Goal: Task Accomplishment & Management: Complete application form

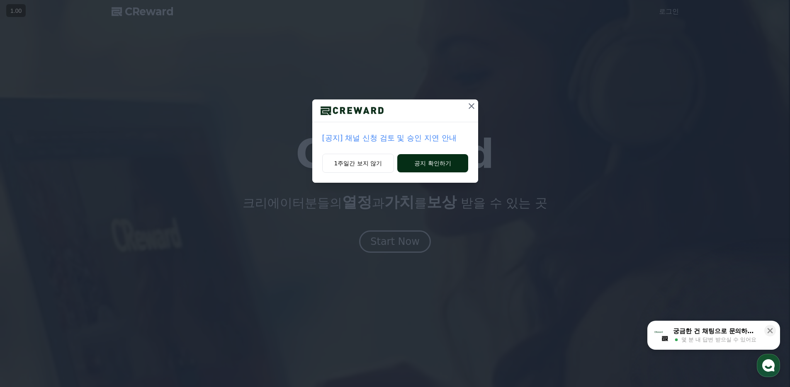
click at [454, 164] on button "공지 확인하기" at bounding box center [432, 163] width 70 height 18
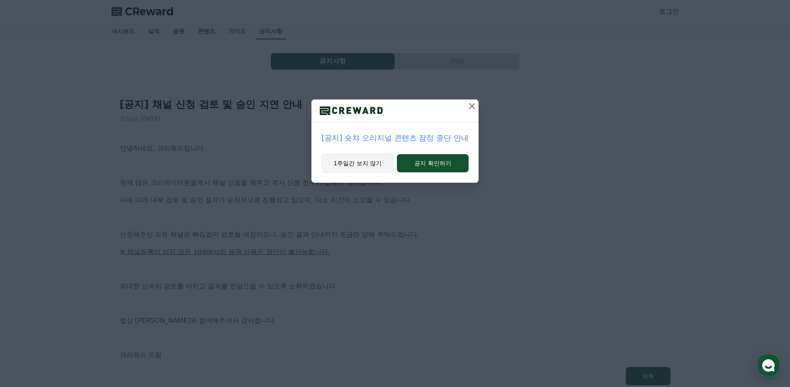
click at [354, 165] on button "1주일간 보지 않기" at bounding box center [357, 163] width 72 height 19
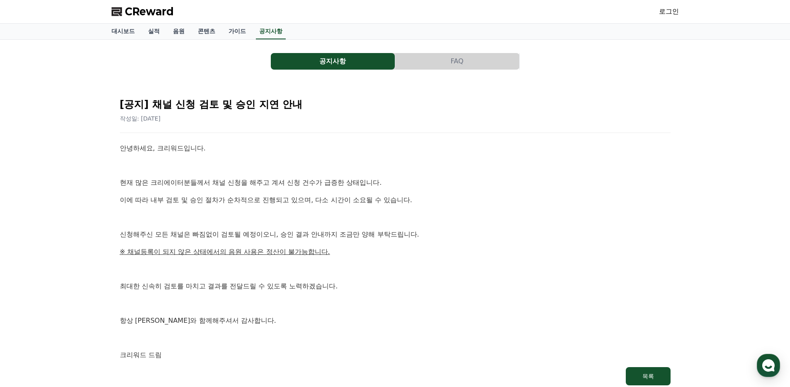
click at [106, 157] on div "공지사항 FAQ [공지] 채널 신청 검토 및 승인 지연 안내 작성일: 2025-09-26 안녕하세요, 크리워드입니다. 현재 많은 크리에이터분들…" at bounding box center [395, 220] width 581 height 361
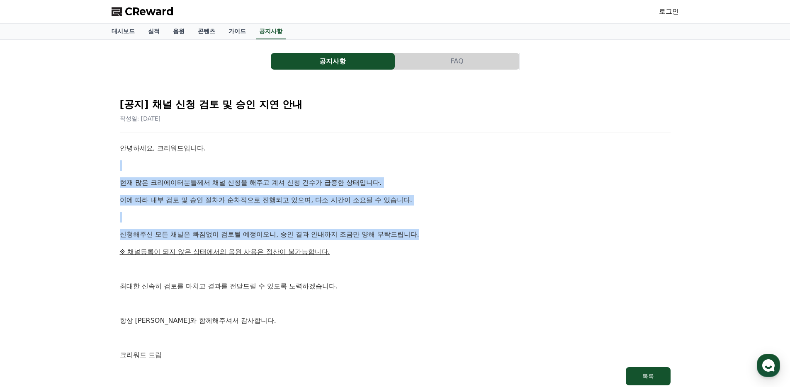
drag, startPoint x: 123, startPoint y: 169, endPoint x: 426, endPoint y: 245, distance: 312.5
click at [426, 245] on div "공지사항 FAQ [공지] 채널 신청 검토 및 승인 지연 안내 작성일: 2025-09-26 안녕하세요, 크리워드입니다. 현재 많은 크리에이터분들…" at bounding box center [395, 220] width 581 height 361
click at [426, 245] on div "안녕하세요, 크리워드입니다. 현재 많은 크리에이터분들께서 채널 신청을 해주고 계셔 신청 건수가 급증한 상태입니다. 이에 따라 내부 검토 및 승…" at bounding box center [395, 252] width 551 height 218
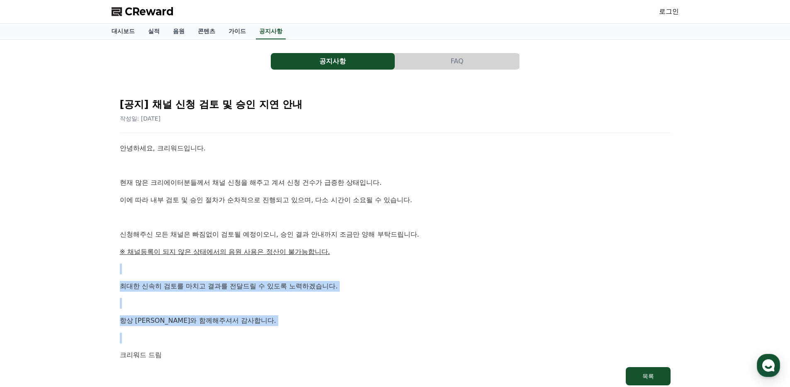
drag, startPoint x: 342, startPoint y: 264, endPoint x: 432, endPoint y: 207, distance: 106.3
click at [345, 247] on div "안녕하세요, 크리워드입니다. 현재 많은 크리에이터분들께서 채널 신청을 해주고 계셔 신청 건수가 급증한 상태입니다. 이에 따라 내부 검토 및 승…" at bounding box center [395, 252] width 551 height 218
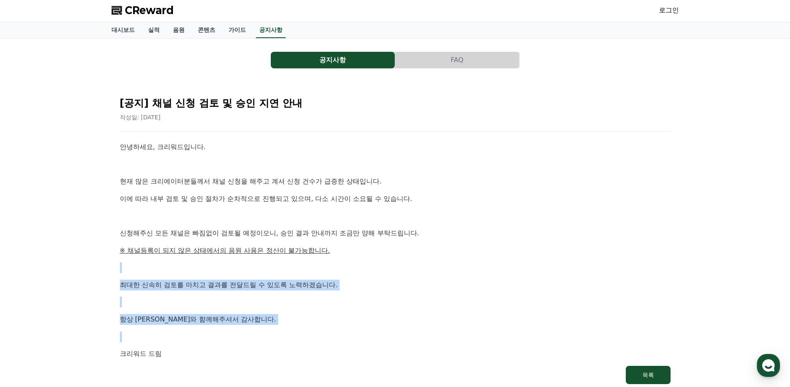
drag, startPoint x: 672, startPoint y: 11, endPoint x: 669, endPoint y: 16, distance: 5.6
click at [671, 11] on link "로그인" at bounding box center [669, 10] width 20 height 10
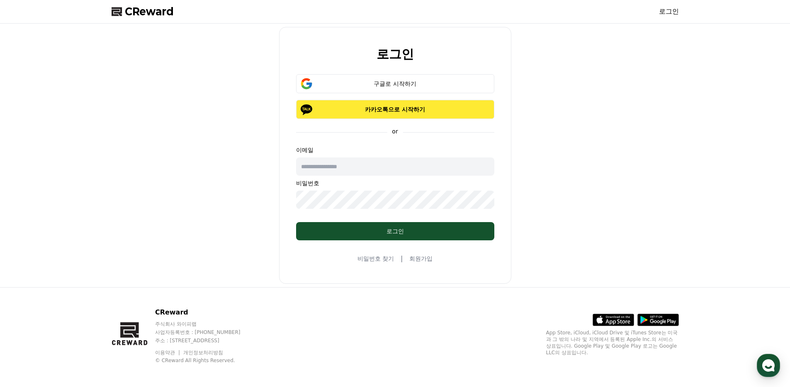
click at [450, 112] on p "카카오톡으로 시작하기" at bounding box center [395, 109] width 174 height 8
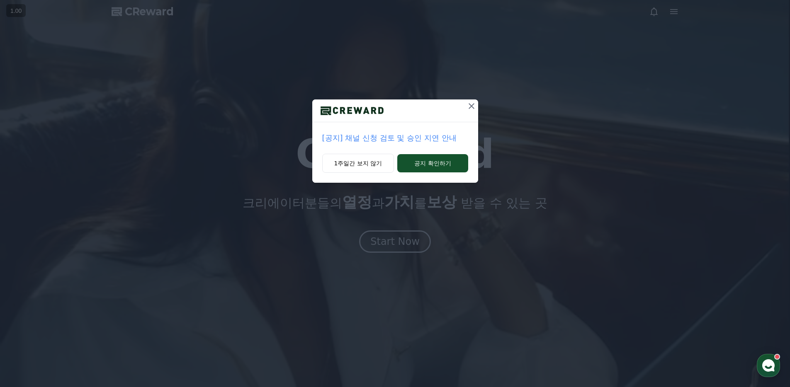
click at [473, 104] on icon at bounding box center [472, 106] width 10 height 10
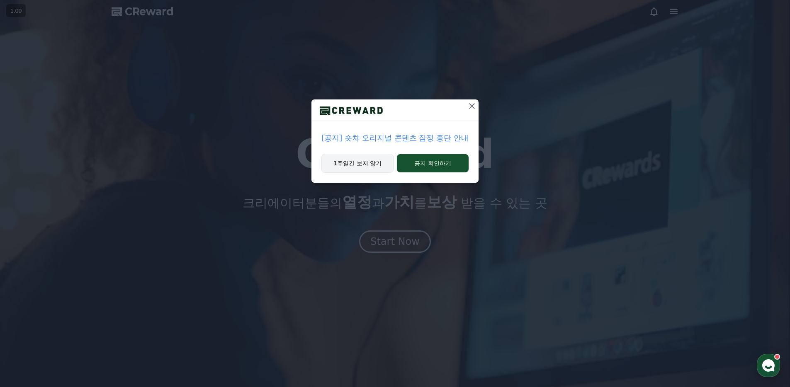
click at [370, 162] on button "1주일간 보지 않기" at bounding box center [357, 163] width 72 height 19
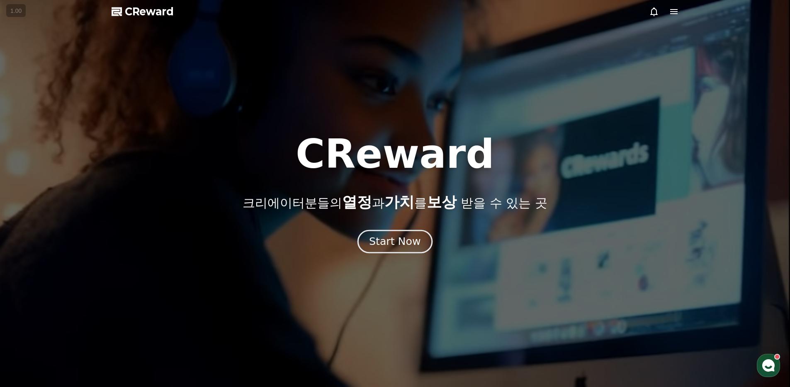
click at [401, 236] on div "Start Now" at bounding box center [394, 242] width 51 height 14
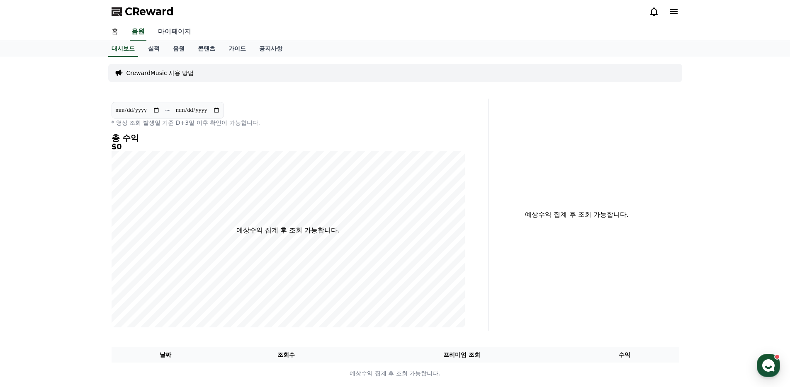
click at [177, 37] on link "마이페이지" at bounding box center [174, 31] width 46 height 17
select select "**********"
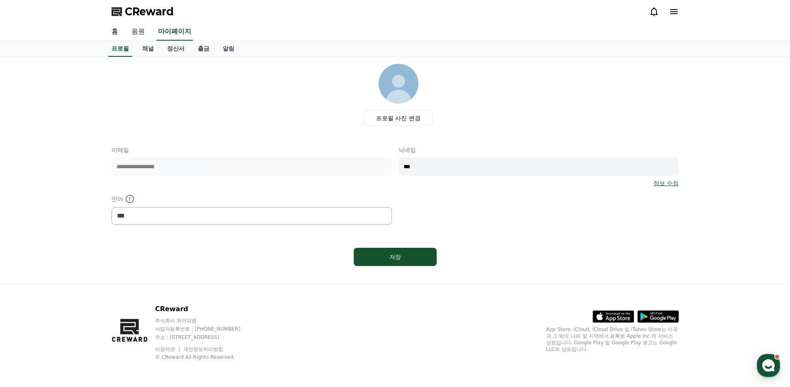
drag, startPoint x: 145, startPoint y: 31, endPoint x: 138, endPoint y: 38, distance: 10.0
click at [145, 31] on link "음원" at bounding box center [138, 31] width 27 height 17
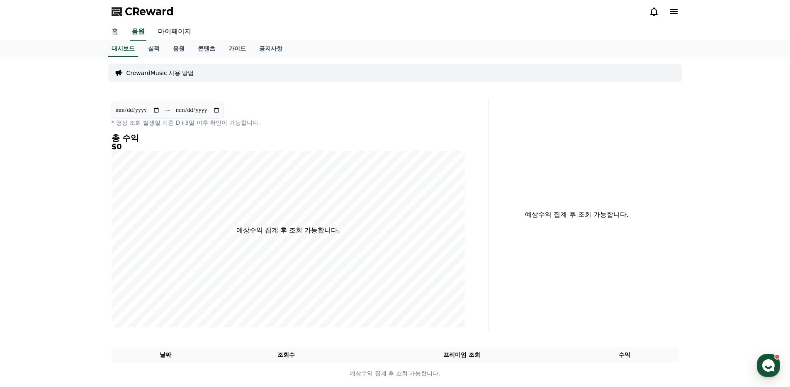
click at [112, 29] on link "홈" at bounding box center [115, 31] width 20 height 17
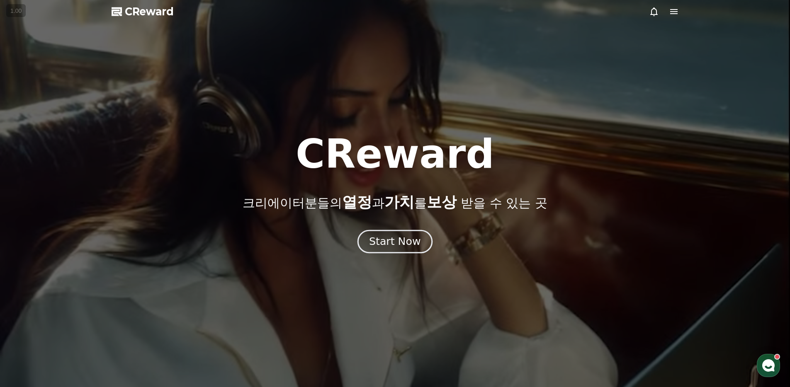
click at [400, 236] on div "Start Now" at bounding box center [394, 242] width 51 height 14
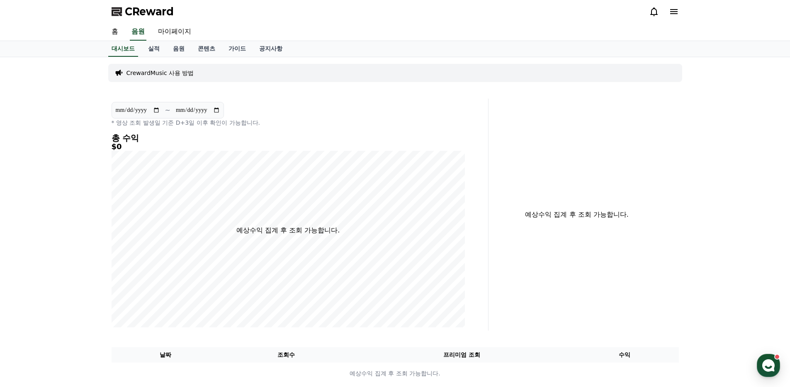
click at [143, 6] on span "CReward" at bounding box center [149, 11] width 49 height 13
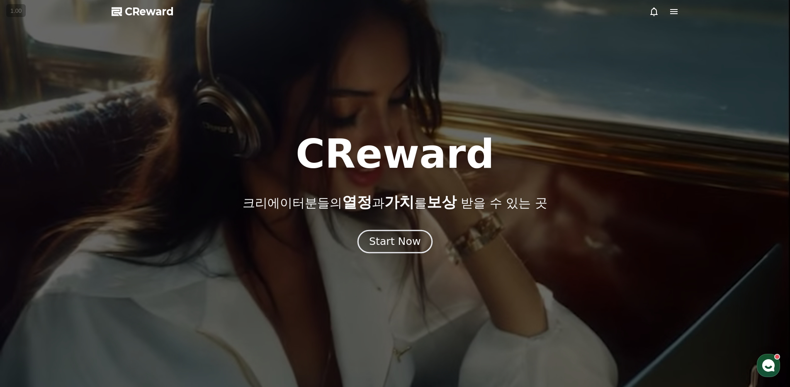
click at [406, 249] on button "Start Now" at bounding box center [394, 242] width 75 height 24
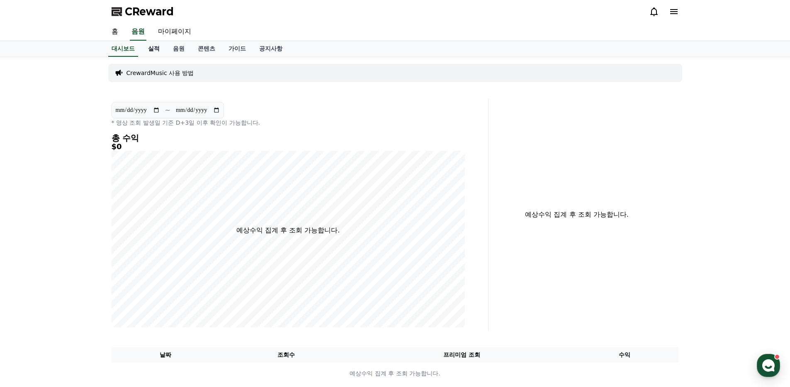
click at [153, 50] on link "실적" at bounding box center [153, 49] width 25 height 16
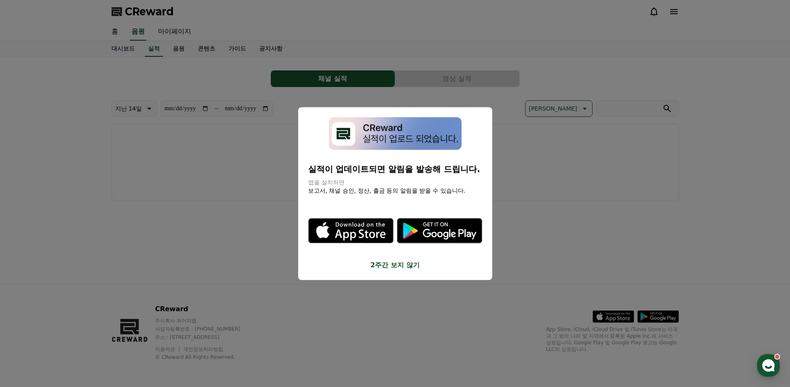
click at [687, 151] on button "close modal" at bounding box center [395, 193] width 790 height 387
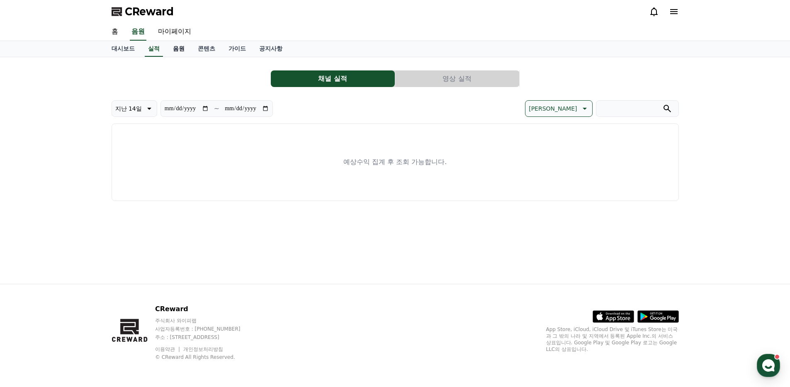
click at [177, 48] on link "음원" at bounding box center [178, 49] width 25 height 16
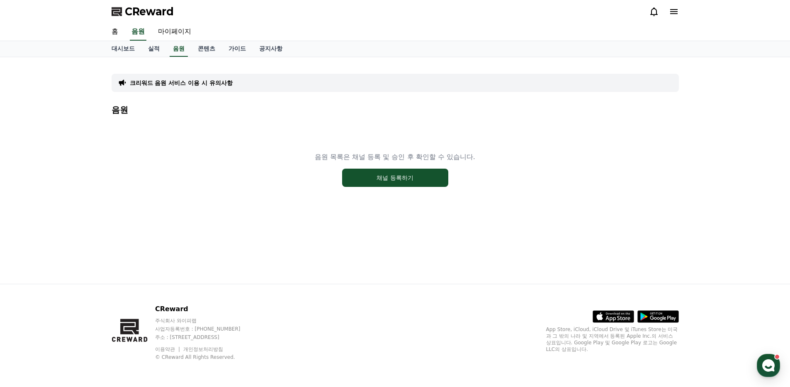
click at [185, 87] on div "크리워드 음원 서비스 이용 시 유의사항" at bounding box center [395, 83] width 567 height 18
click at [187, 83] on p "크리워드 음원 서비스 이용 시 유의사항" at bounding box center [181, 83] width 103 height 8
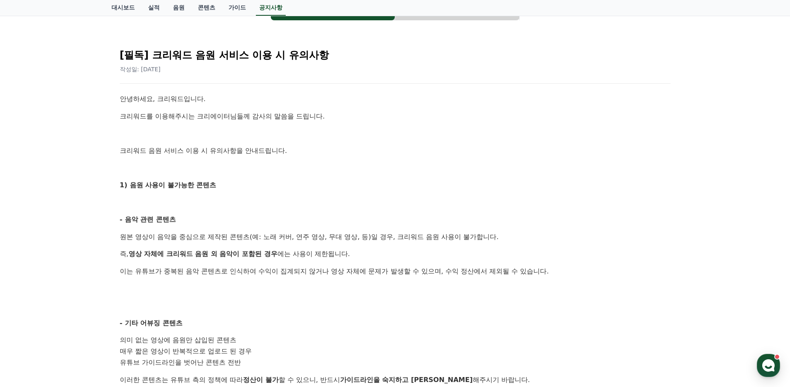
scroll to position [121, 0]
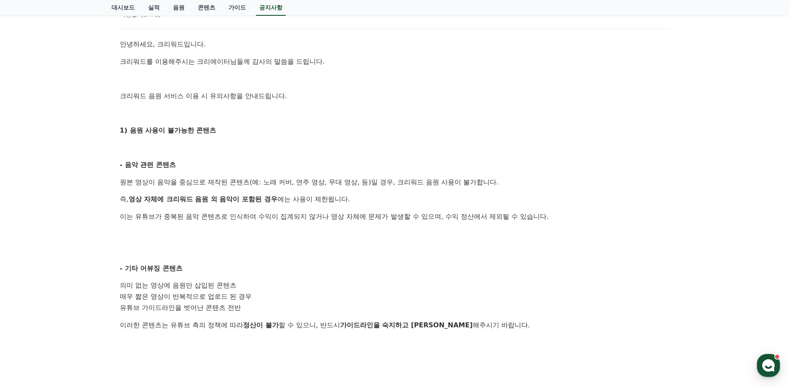
drag, startPoint x: 133, startPoint y: 151, endPoint x: 470, endPoint y: 200, distance: 341.0
click at [470, 200] on div "안녕하세요, 크리워드입니다. 크리워드를 이용해주시는 크리에이터님들께 감사의 말씀을 드립니다. 크리워드 음원 서비스 이용 시 유의사항을 안내드립…" at bounding box center [395, 314] width 551 height 551
drag, startPoint x: 445, startPoint y: 265, endPoint x: 345, endPoint y: 135, distance: 164.1
click at [336, 143] on div "안녕하세요, 크리워드입니다. 크리워드를 이용해주시는 크리에이터님들께 감사의 말씀을 드립니다. 크리워드 음원 서비스 이용 시 유의사항을 안내드립…" at bounding box center [395, 314] width 551 height 551
drag, startPoint x: 289, startPoint y: 140, endPoint x: 283, endPoint y: 153, distance: 14.5
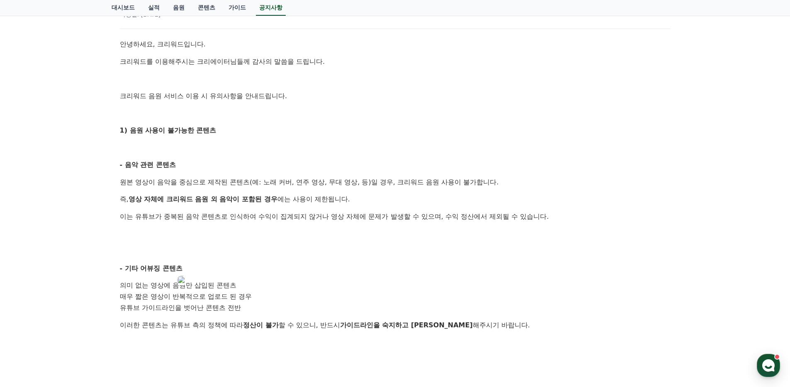
click at [288, 142] on div "안녕하세요, 크리워드입니다. 크리워드를 이용해주시는 크리에이터님들께 감사의 말씀을 드립니다. 크리워드 음원 서비스 이용 시 유의사항을 안내드립…" at bounding box center [395, 314] width 551 height 551
drag, startPoint x: 315, startPoint y: 201, endPoint x: 428, endPoint y: 256, distance: 125.4
click at [423, 255] on div "안녕하세요, 크리워드입니다. 크리워드를 이용해주시는 크리에이터님들께 감사의 말씀을 드립니다. 크리워드 음원 서비스 이용 시 유의사항을 안내드립…" at bounding box center [395, 314] width 551 height 551
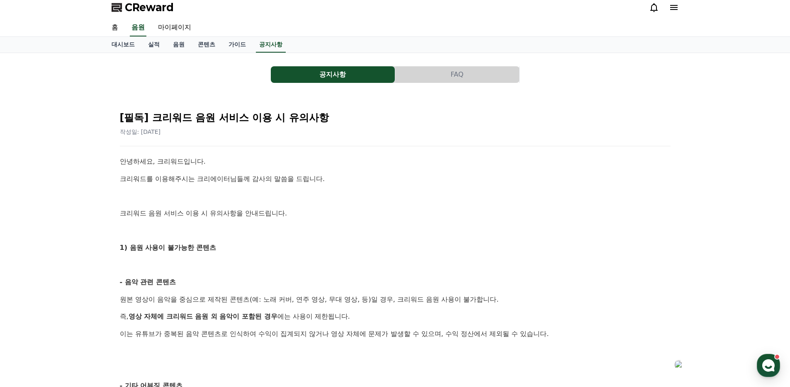
scroll to position [0, 0]
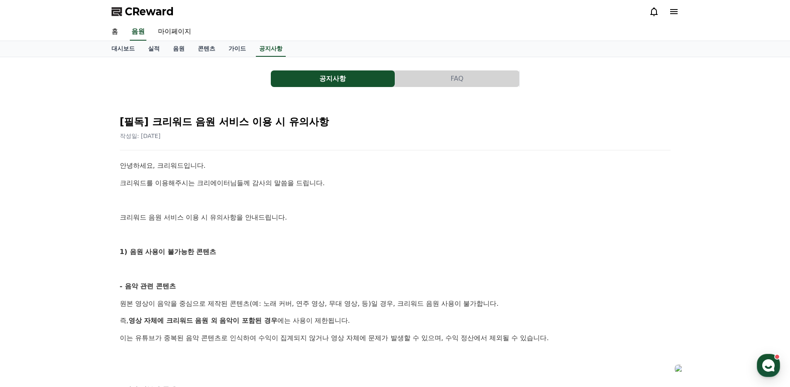
click at [224, 78] on div "공지사항 FAQ" at bounding box center [395, 78] width 567 height 17
click at [167, 49] on link "음원" at bounding box center [178, 49] width 25 height 16
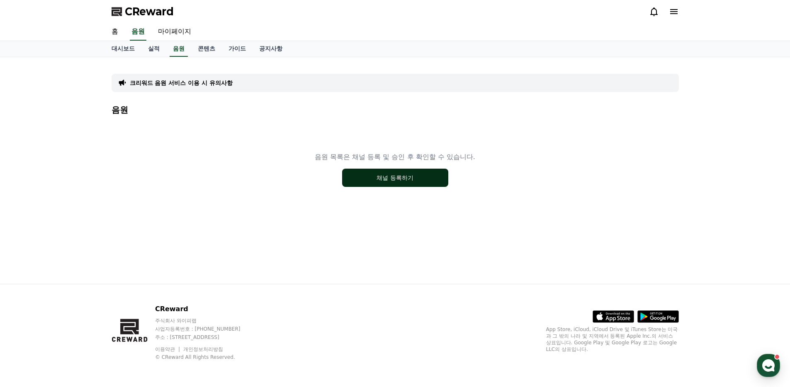
click at [421, 183] on button "채널 등록하기" at bounding box center [395, 178] width 106 height 18
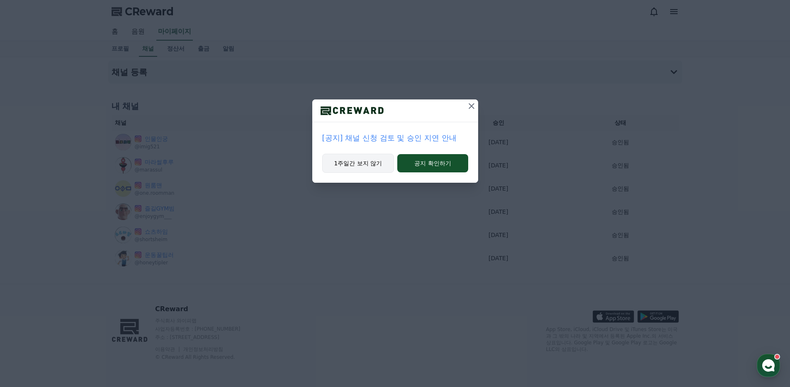
click at [350, 160] on button "1주일간 보지 않기" at bounding box center [358, 163] width 72 height 19
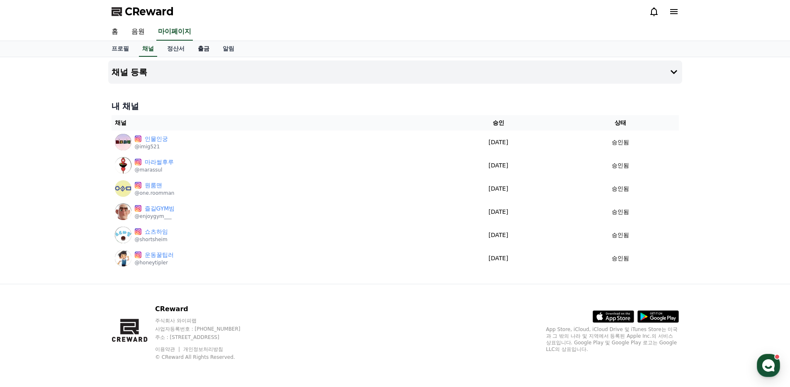
click at [198, 43] on link "출금" at bounding box center [203, 49] width 25 height 16
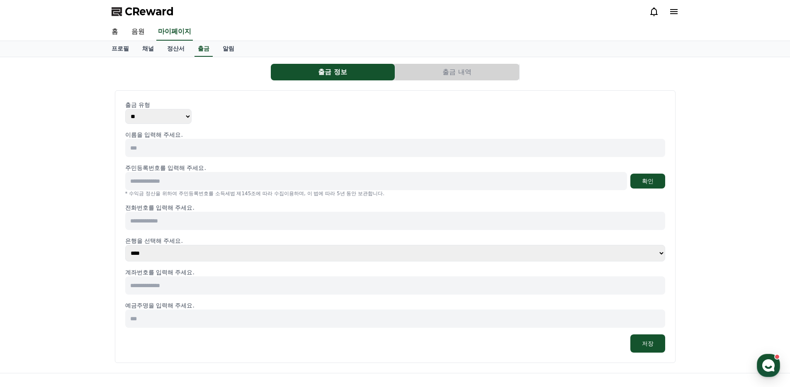
click at [161, 124] on div "출금 유형 ** *** 이름을 입력해 주세요. 주민등록번호를 입력해 주세요. 확인 * 수익금 정산을 위하여 주민등록번호를 소득세법 제145조에…" at bounding box center [395, 227] width 540 height 252
click at [290, 108] on p "출금 유형" at bounding box center [395, 105] width 540 height 8
click at [439, 68] on button "출금 내역" at bounding box center [457, 72] width 124 height 17
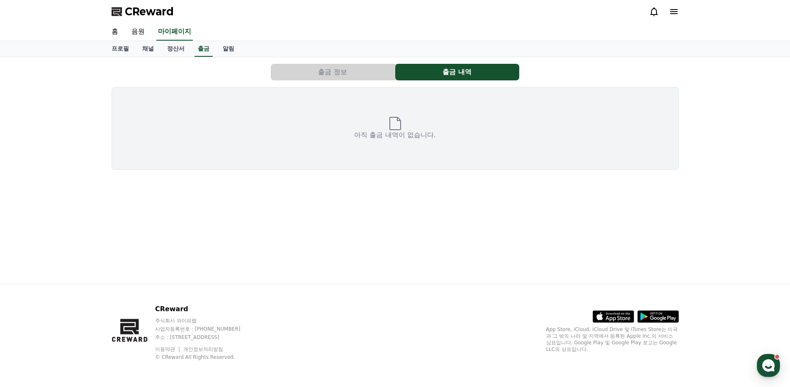
click at [327, 74] on button "출금 정보" at bounding box center [333, 72] width 124 height 17
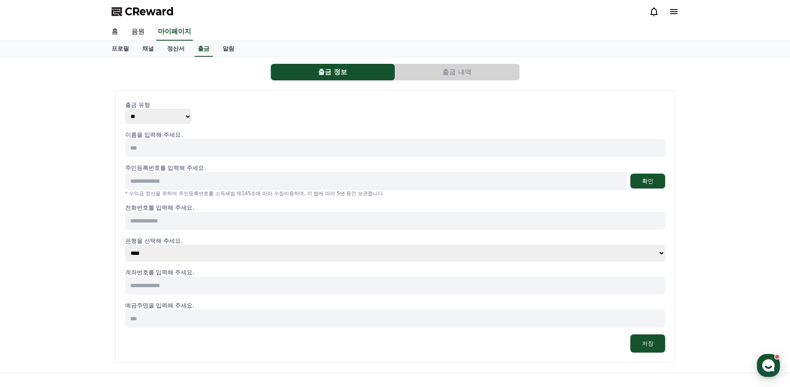
click at [143, 114] on select "** ***" at bounding box center [158, 116] width 66 height 15
click at [237, 110] on div "출금 유형 ** ***" at bounding box center [395, 112] width 540 height 23
click at [72, 187] on div "출금 정보 출금 내역 출금 유형 ** *** 이름을 입력해 주세요. 주민등록번호를 입력해 주세요. 확인 * 수익금 정산을 위하여 주민등록번호를…" at bounding box center [395, 215] width 790 height 316
click at [452, 64] on button "출금 내역" at bounding box center [457, 72] width 124 height 17
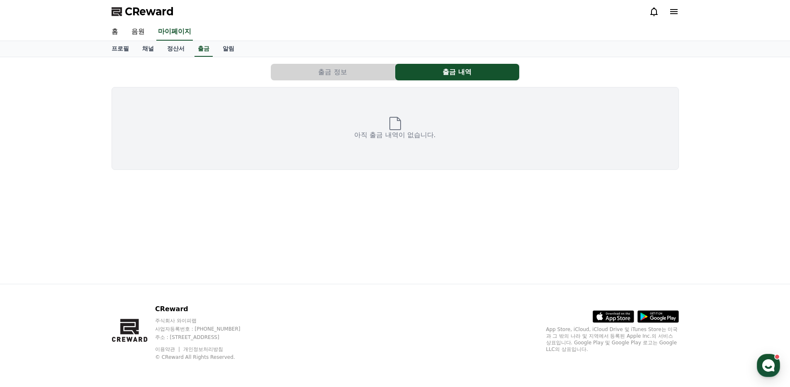
click at [379, 114] on div "아직 출금 내역이 없습니다." at bounding box center [395, 128] width 567 height 83
click at [400, 125] on icon at bounding box center [395, 123] width 12 height 13
drag, startPoint x: 401, startPoint y: 126, endPoint x: 365, endPoint y: 126, distance: 35.7
click at [401, 126] on icon at bounding box center [395, 123] width 12 height 13
click at [219, 47] on link "알림" at bounding box center [228, 49] width 25 height 16
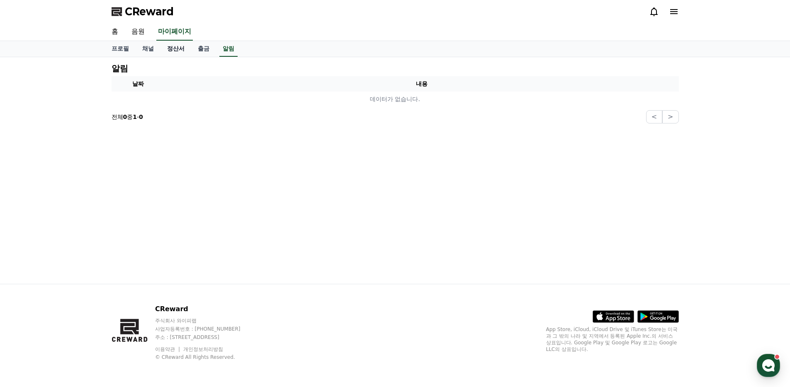
click at [171, 48] on link "정산서" at bounding box center [175, 49] width 31 height 16
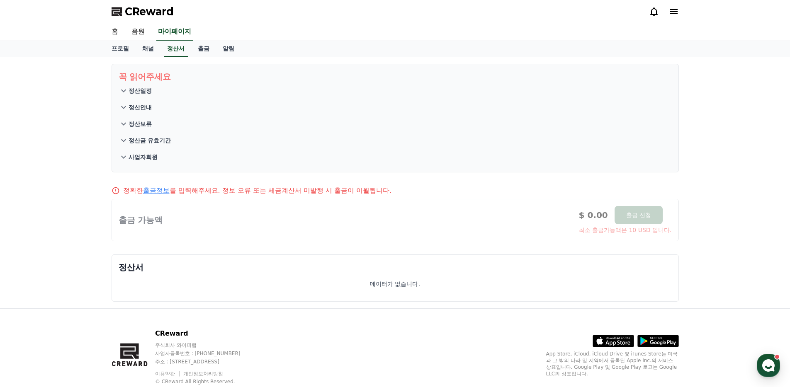
click at [123, 86] on icon at bounding box center [124, 91] width 10 height 10
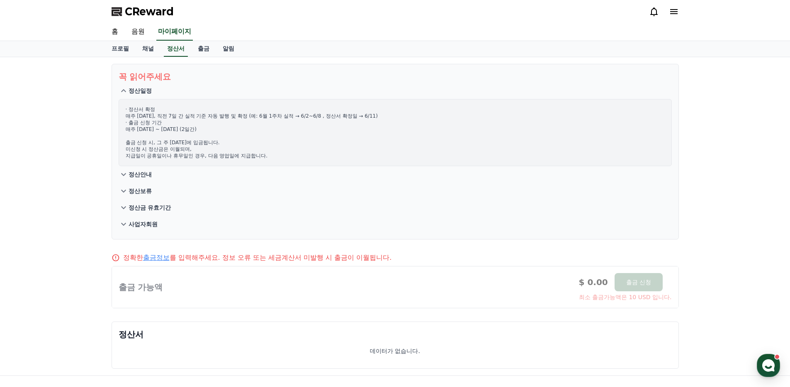
click at [124, 173] on icon at bounding box center [124, 175] width 10 height 10
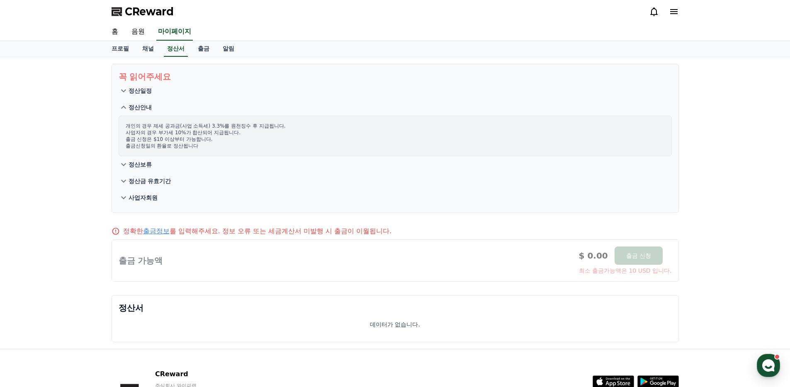
drag, startPoint x: 125, startPoint y: 125, endPoint x: 259, endPoint y: 152, distance: 136.6
click at [259, 152] on div "개인의 경우 제세 공과금(사업 소득세) 3.3%를 원천징수 후 지급됩니다. 사업자의 경우 부가세 10%가 합산되어 지급됩니다. 출금 신청은 $…" at bounding box center [395, 136] width 553 height 41
drag, startPoint x: 229, startPoint y: 146, endPoint x: 208, endPoint y: 141, distance: 21.2
click at [229, 146] on p "개인의 경우 제세 공과금(사업 소득세) 3.3%를 원천징수 후 지급됩니다. 사업자의 경우 부가세 10%가 합산되어 지급됩니다. 출금 신청은 $…" at bounding box center [395, 136] width 539 height 27
click at [124, 85] on button "정산일정" at bounding box center [395, 91] width 553 height 17
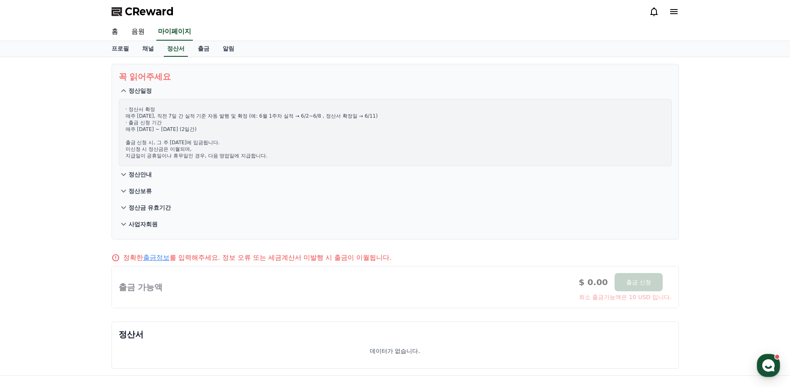
drag, startPoint x: 124, startPoint y: 107, endPoint x: 270, endPoint y: 141, distance: 149.4
click at [271, 139] on div "· 정산서 확정 매주 수요일, 직전 7일 간 실적 기준 자동 발행 및 확정 (예: 6월 1주차 실적 → 6/2~6/8 , 정산서 확정일 → 6…" at bounding box center [395, 132] width 553 height 67
click at [266, 151] on p "· 정산서 확정 매주 수요일, 직전 7일 간 실적 기준 자동 발행 및 확정 (예: 6월 1주차 실적 → 6/2~6/8 , 정산서 확정일 → 6…" at bounding box center [395, 132] width 539 height 53
drag, startPoint x: 265, startPoint y: 165, endPoint x: 213, endPoint y: 123, distance: 67.0
click at [226, 102] on div "· 정산서 확정 매주 수요일, 직전 7일 간 실적 기준 자동 발행 및 확정 (예: 6월 1주차 실적 → 6/2~6/8 , 정산서 확정일 → 6…" at bounding box center [395, 132] width 553 height 67
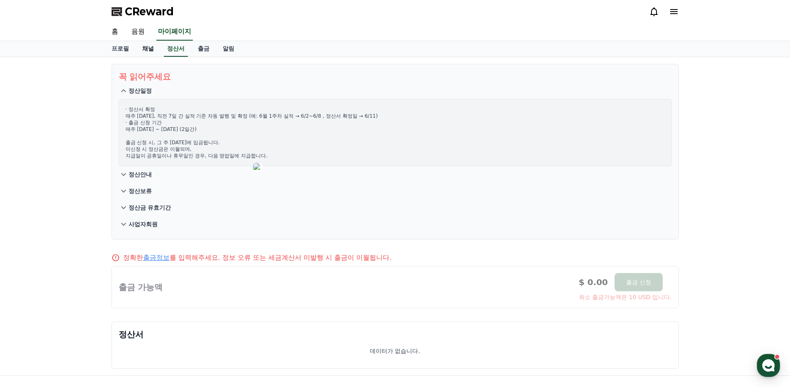
click at [142, 51] on link "채널" at bounding box center [148, 49] width 25 height 16
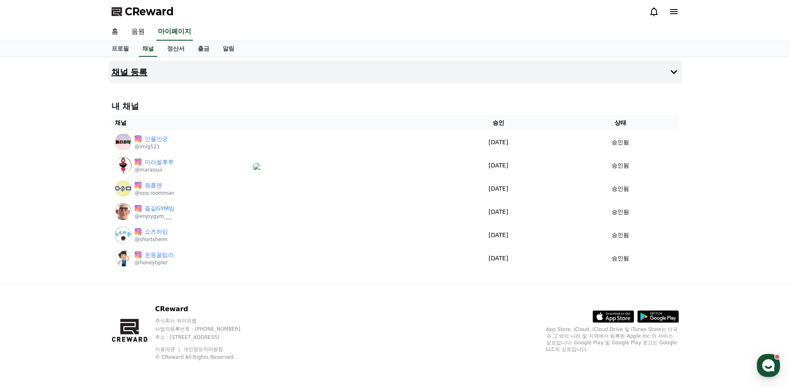
click at [139, 72] on h4 "채널 등록" at bounding box center [130, 72] width 36 height 9
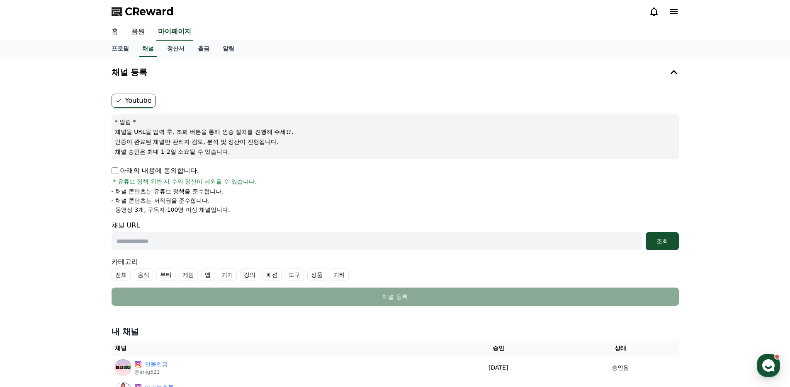
drag, startPoint x: 112, startPoint y: 129, endPoint x: 265, endPoint y: 154, distance: 154.6
click at [265, 154] on div "* 알림 * 채널을 URL을 입력 후, 조회 버튼을 통해 인증 절차를 진행해 주세요. 인증이 완료된 채널만 관리자 검토, 분석 및 정산이 진행…" at bounding box center [395, 136] width 567 height 45
click at [106, 180] on div "채널 등록 Youtube * 알림 * 채널을 URL을 입력 후, 조회 버튼을 통해 인증 절차를 진행해 주세요. 인증이 완료된 채널만 관리자 검…" at bounding box center [395, 279] width 581 height 445
drag, startPoint x: 219, startPoint y: 208, endPoint x: 100, endPoint y: 189, distance: 120.5
click at [103, 189] on div "채널 등록 Youtube * 알림 * 채널을 URL을 입력 후, 조회 버튼을 통해 인증 절차를 진행해 주세요. 인증이 완료된 채널만 관리자 검…" at bounding box center [395, 279] width 790 height 445
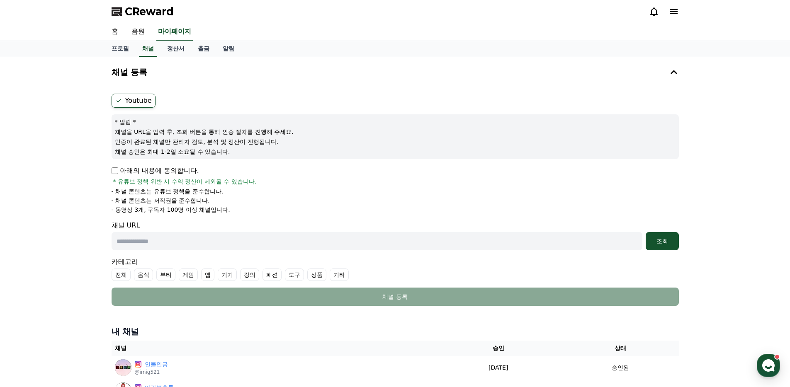
click at [99, 189] on div "채널 등록 Youtube * 알림 * 채널을 URL을 입력 후, 조회 버튼을 통해 인증 절차를 진행해 주세요. 인증이 완료된 채널만 관리자 검…" at bounding box center [395, 279] width 790 height 445
click at [112, 176] on div "아래의 내용에 동의합니다. * 유튜브 정책 위반 시 수익 정산이 제외될 수 있습니다." at bounding box center [395, 176] width 567 height 20
click at [113, 166] on p "아래의 내용에 동의합니다." at bounding box center [155, 171] width 87 height 10
click at [64, 199] on div "채널 등록 Youtube * 알림 * 채널을 URL을 입력 후, 조회 버튼을 통해 인증 절차를 진행해 주세요. 인증이 완료된 채널만 관리자 검…" at bounding box center [395, 279] width 790 height 445
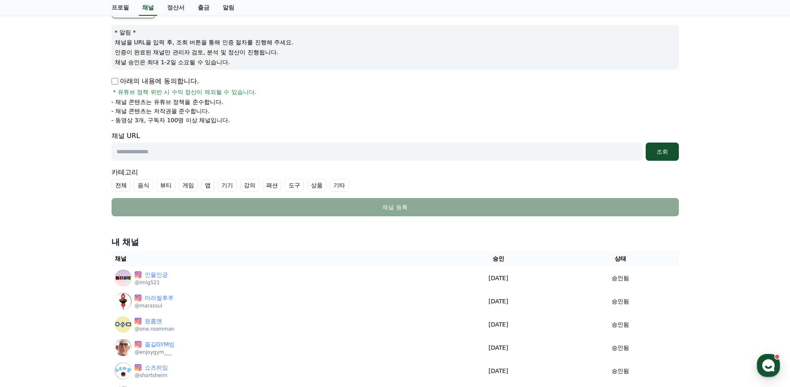
scroll to position [91, 0]
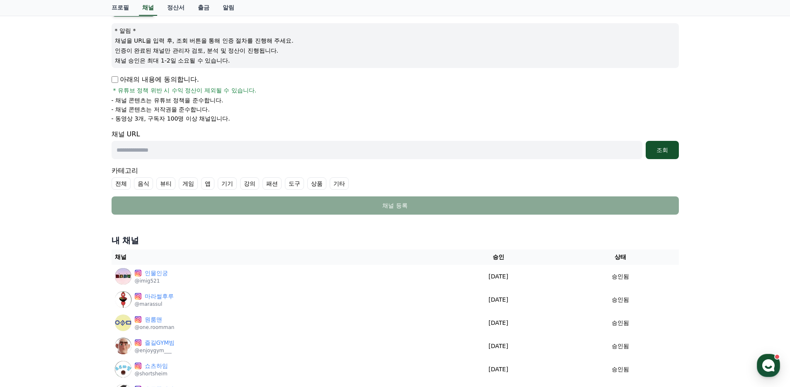
drag, startPoint x: 151, startPoint y: 151, endPoint x: 161, endPoint y: 153, distance: 10.6
click at [151, 151] on input "text" at bounding box center [377, 150] width 531 height 18
paste input "**********"
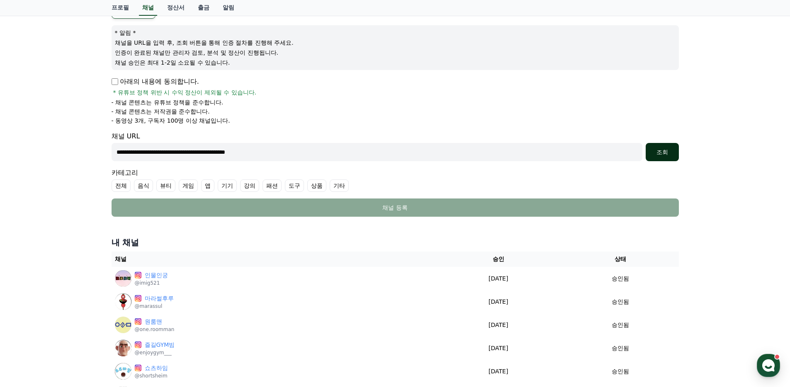
type input "**********"
click at [649, 153] on div "조회" at bounding box center [662, 152] width 27 height 8
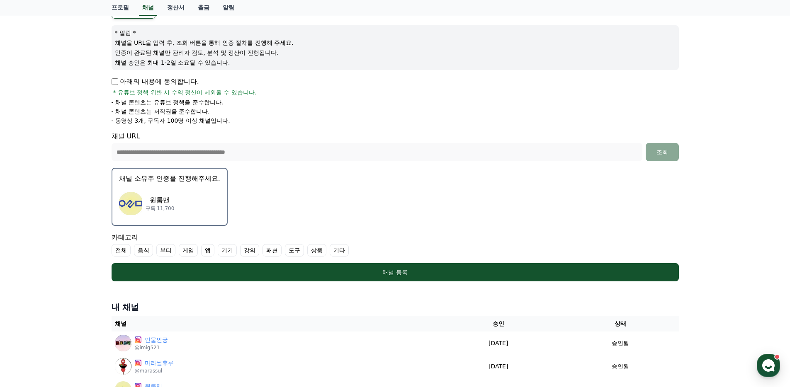
click at [139, 193] on img "button" at bounding box center [130, 203] width 23 height 23
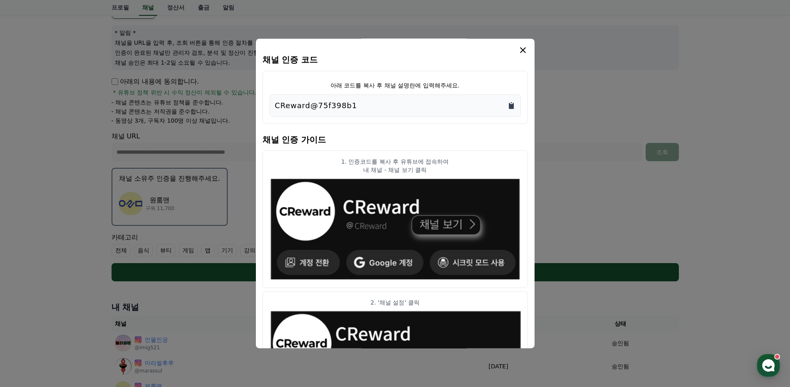
click at [510, 106] on icon "Copy to clipboard" at bounding box center [511, 106] width 5 height 6
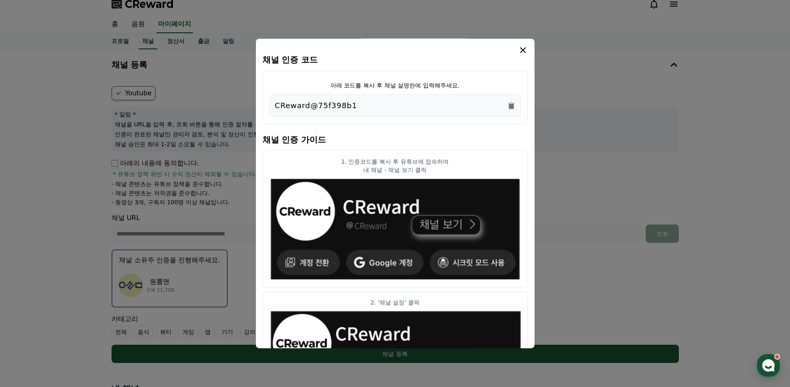
scroll to position [0, 0]
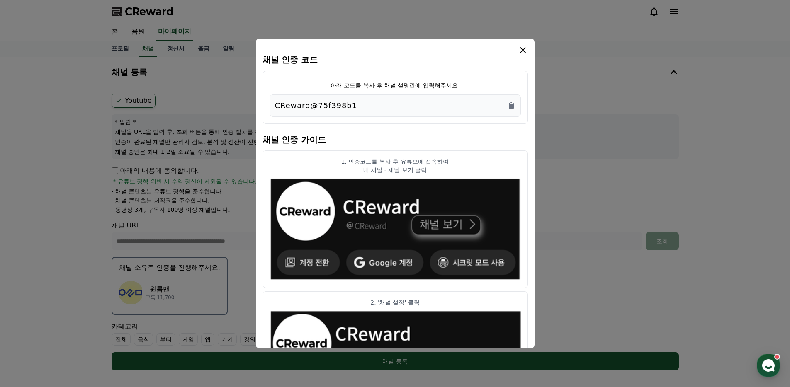
click at [525, 50] on icon "modal" at bounding box center [523, 50] width 10 height 10
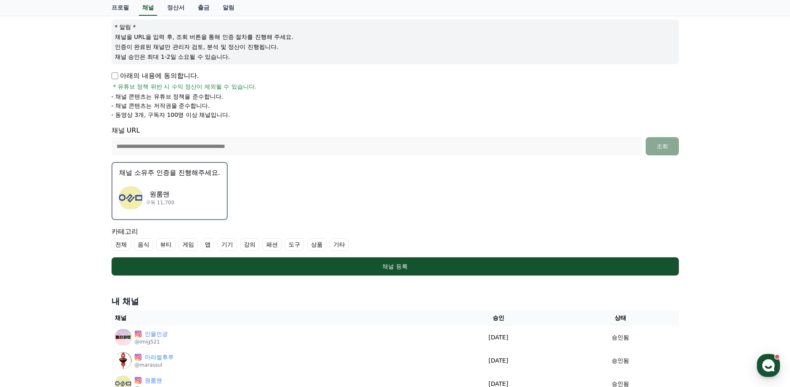
scroll to position [92, 0]
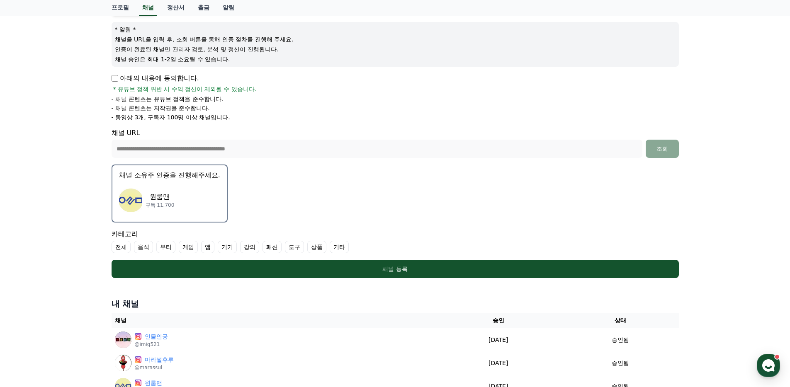
click at [168, 190] on div "원룸맨 구독 11,700" at bounding box center [169, 200] width 101 height 33
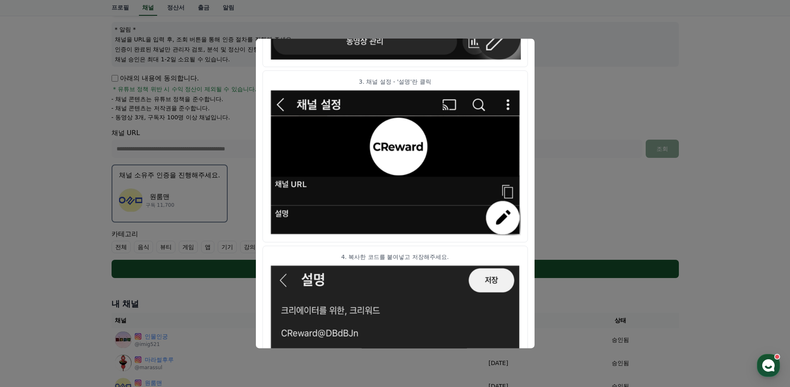
scroll to position [406, 0]
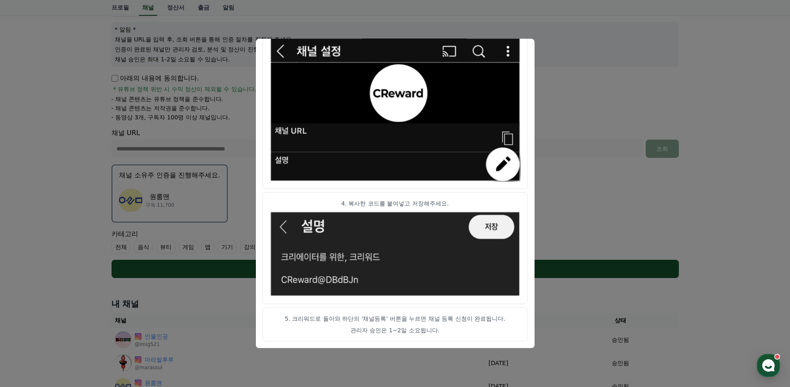
drag, startPoint x: 586, startPoint y: 107, endPoint x: 585, endPoint y: 112, distance: 5.1
click at [586, 107] on button "close modal" at bounding box center [395, 193] width 790 height 387
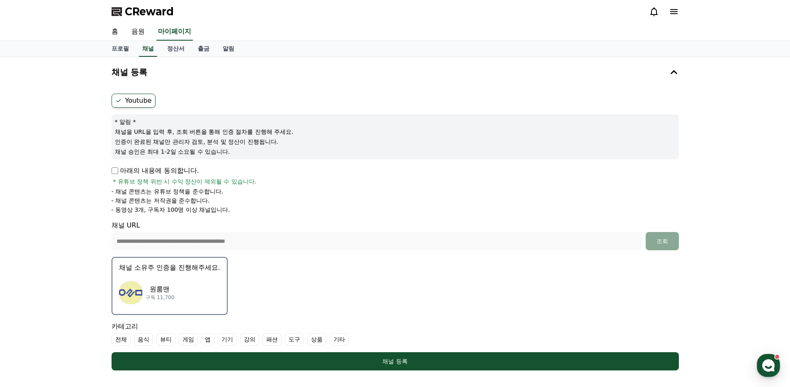
scroll to position [85, 0]
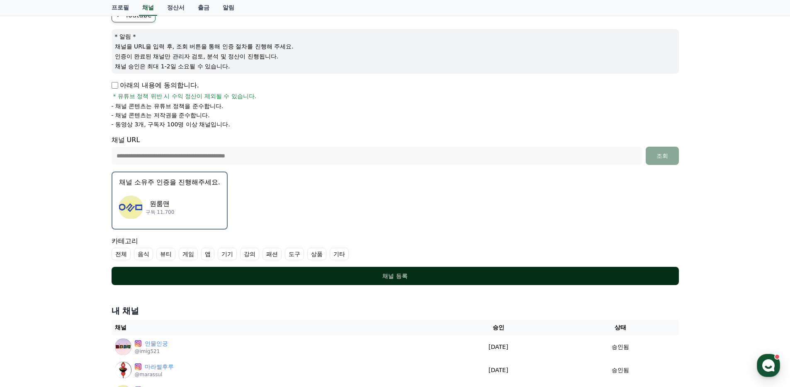
click at [320, 275] on div "채널 등록" at bounding box center [395, 276] width 534 height 8
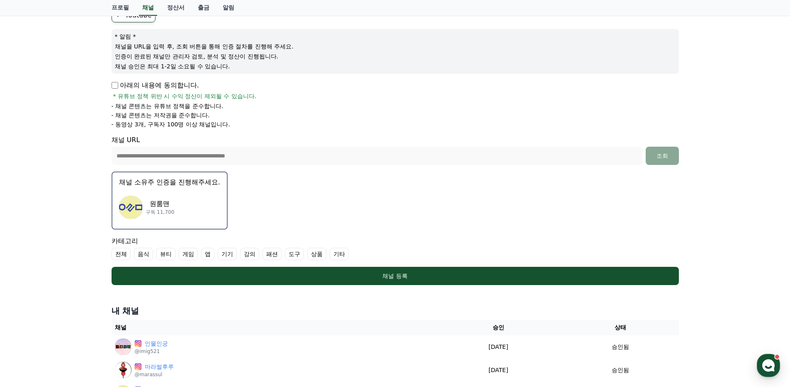
click at [307, 251] on label "상품" at bounding box center [316, 254] width 19 height 12
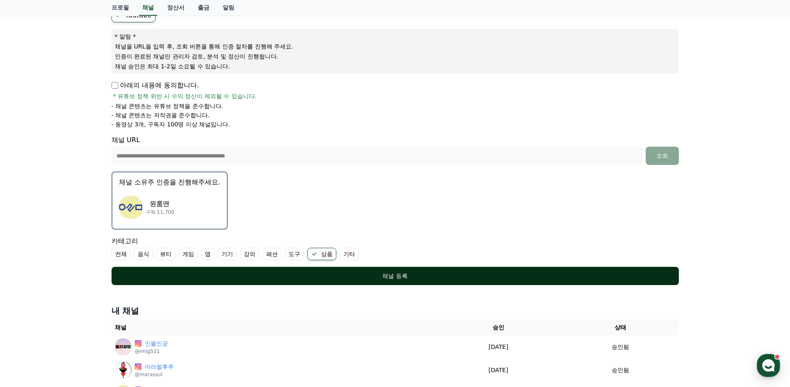
drag, startPoint x: 269, startPoint y: 273, endPoint x: 274, endPoint y: 280, distance: 8.7
click at [269, 273] on div "채널 등록" at bounding box center [395, 276] width 534 height 8
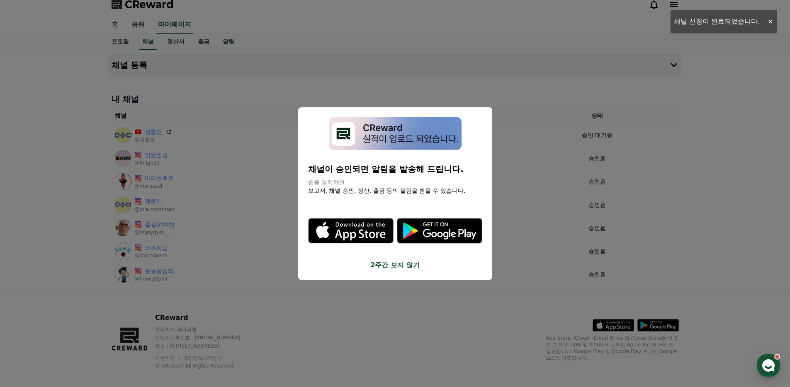
click at [253, 308] on button "close modal" at bounding box center [395, 193] width 790 height 387
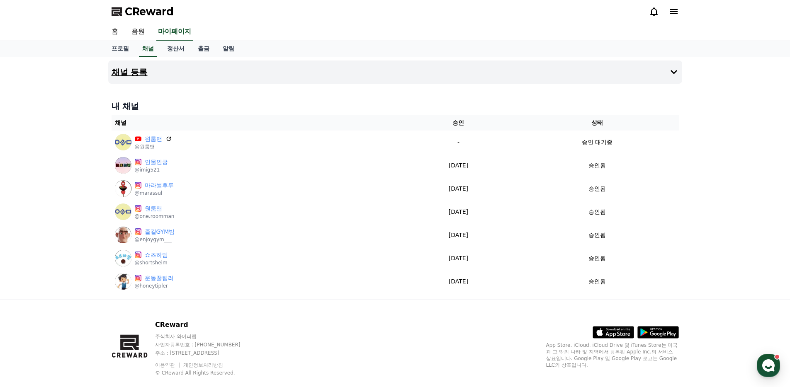
click at [200, 75] on button "채널 등록" at bounding box center [395, 72] width 574 height 23
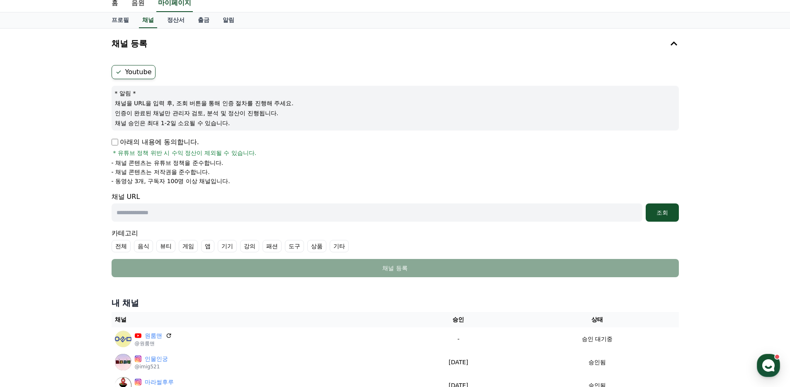
scroll to position [78, 0]
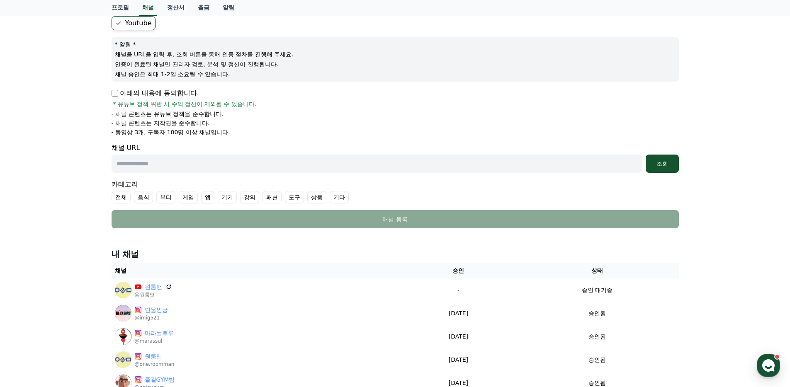
drag, startPoint x: 179, startPoint y: 166, endPoint x: 500, endPoint y: 141, distance: 322.3
click at [179, 166] on input "text" at bounding box center [377, 164] width 531 height 18
paste input "**********"
type input "**********"
click at [657, 156] on button "조회" at bounding box center [662, 164] width 33 height 18
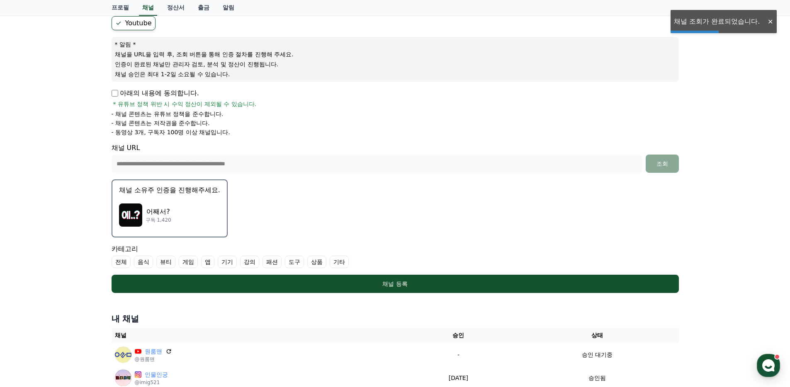
click at [168, 216] on p "어째서?" at bounding box center [159, 212] width 26 height 10
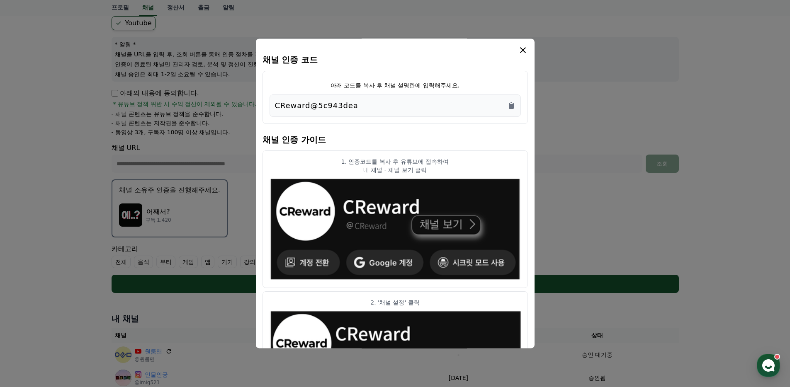
click at [516, 102] on div "CReward@5c943dea" at bounding box center [395, 106] width 251 height 22
click at [510, 104] on icon "Copy to clipboard" at bounding box center [511, 106] width 5 height 6
click at [522, 49] on icon "modal" at bounding box center [523, 50] width 10 height 10
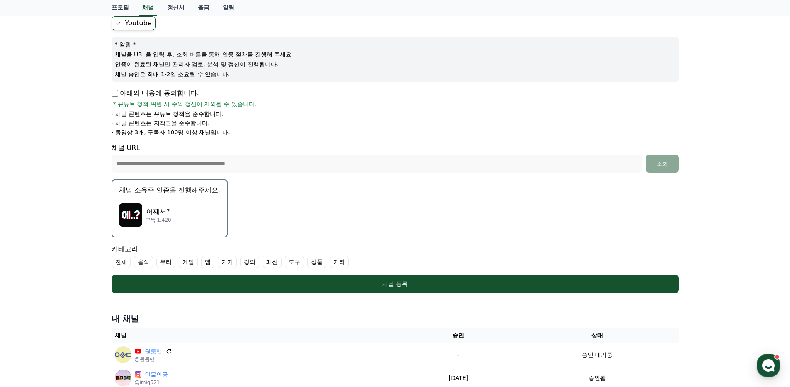
click at [330, 263] on label "기타" at bounding box center [339, 262] width 19 height 12
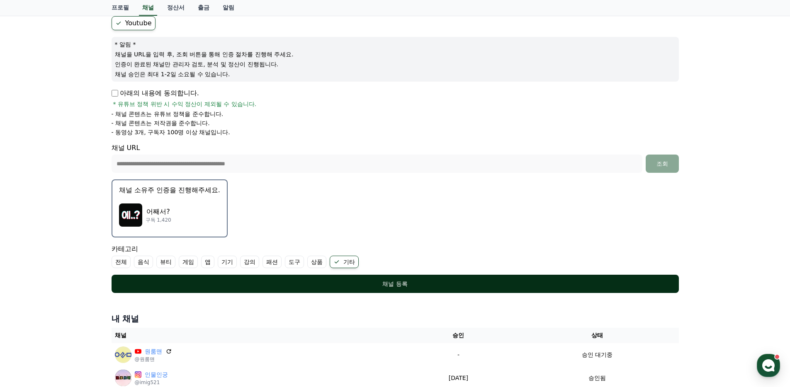
drag, startPoint x: 472, startPoint y: 281, endPoint x: 471, endPoint y: 286, distance: 4.6
click at [471, 282] on div "채널 등록" at bounding box center [395, 284] width 534 height 8
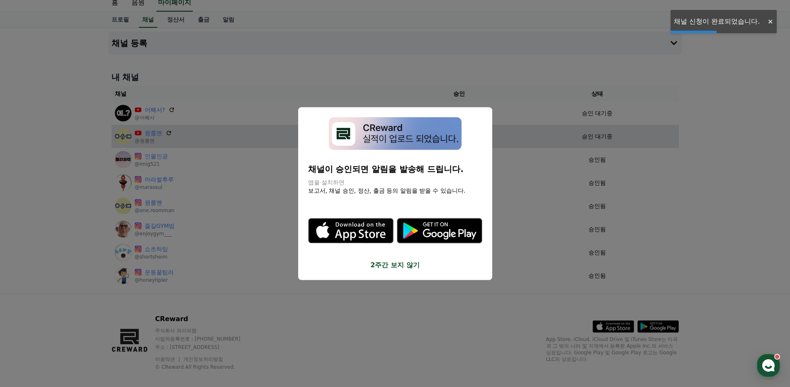
click at [625, 130] on button "close modal" at bounding box center [395, 193] width 790 height 387
